Goal: Complete application form

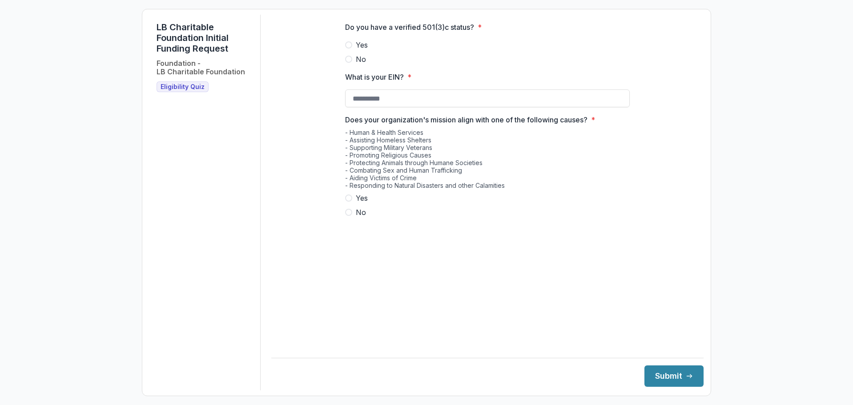
click at [353, 193] on div "- Human & Health Services - Assisting Homeless Shelters - Supporting Military V…" at bounding box center [487, 161] width 285 height 64
click at [349, 202] on span at bounding box center [348, 197] width 7 height 7
click at [348, 48] on span at bounding box center [348, 44] width 7 height 7
click at [360, 102] on input "What is your EIN? *" at bounding box center [487, 98] width 285 height 18
type input "**********"
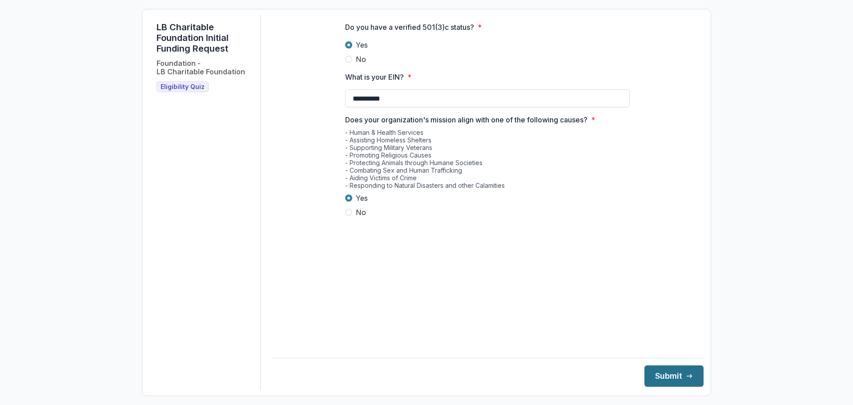
click at [645, 373] on button "Submit" at bounding box center [674, 375] width 59 height 21
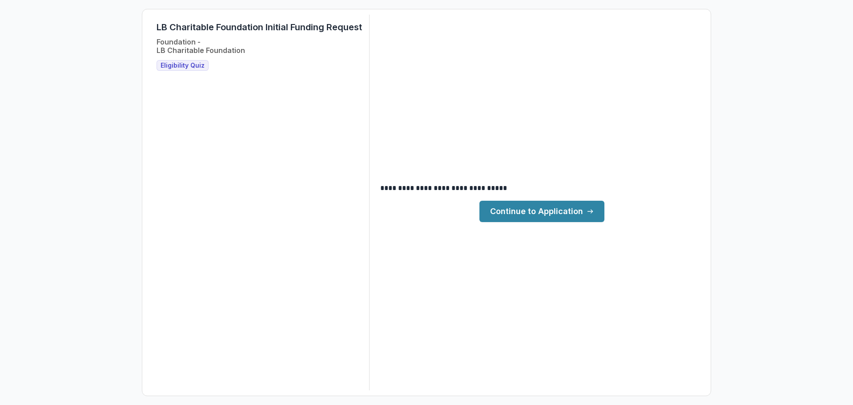
click at [524, 210] on link "Continue to Application" at bounding box center [542, 211] width 125 height 21
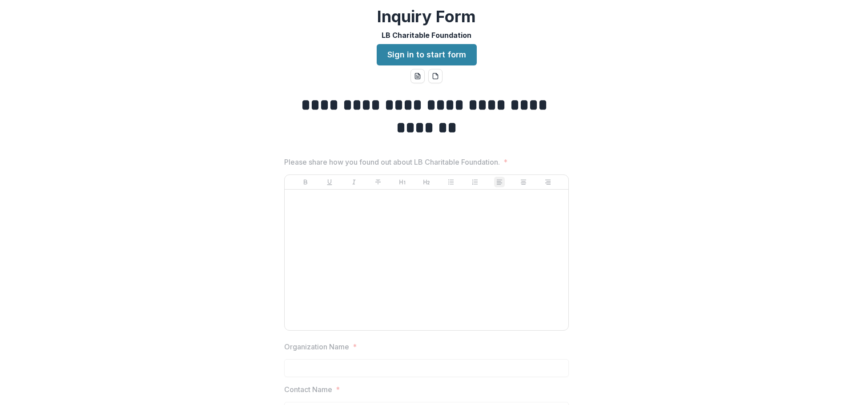
click at [500, 238] on div at bounding box center [426, 259] width 277 height 133
